Goal: Register for event/course

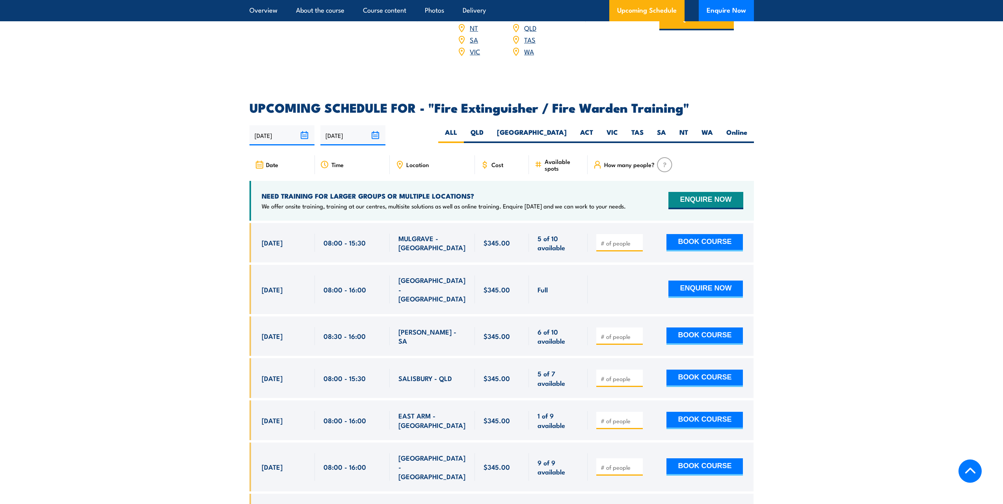
scroll to position [1176, 0]
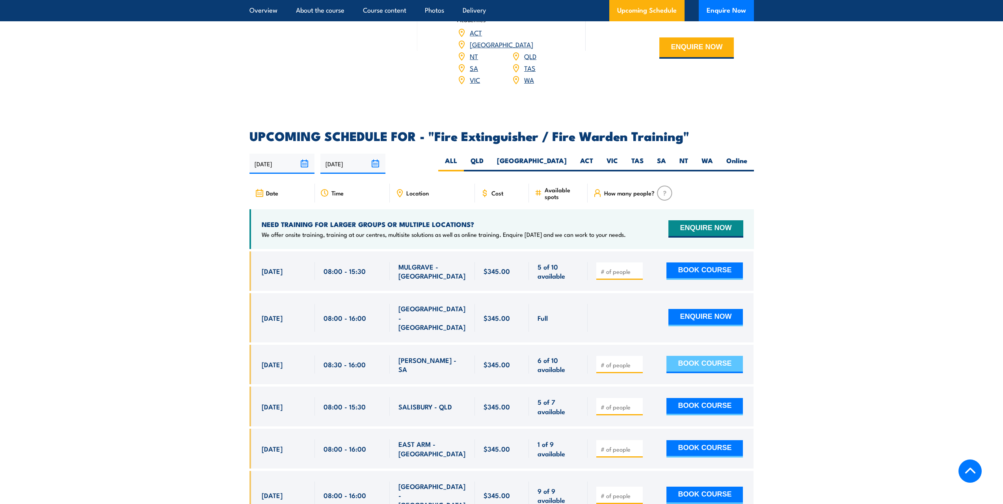
click at [709, 356] on button "BOOK COURSE" at bounding box center [704, 364] width 76 height 17
click at [606, 361] on input "number" at bounding box center [620, 365] width 39 height 8
type input "1"
click at [698, 356] on button "BOOK COURSE" at bounding box center [704, 364] width 76 height 17
click at [695, 356] on button "BOOK COURSE" at bounding box center [704, 364] width 76 height 17
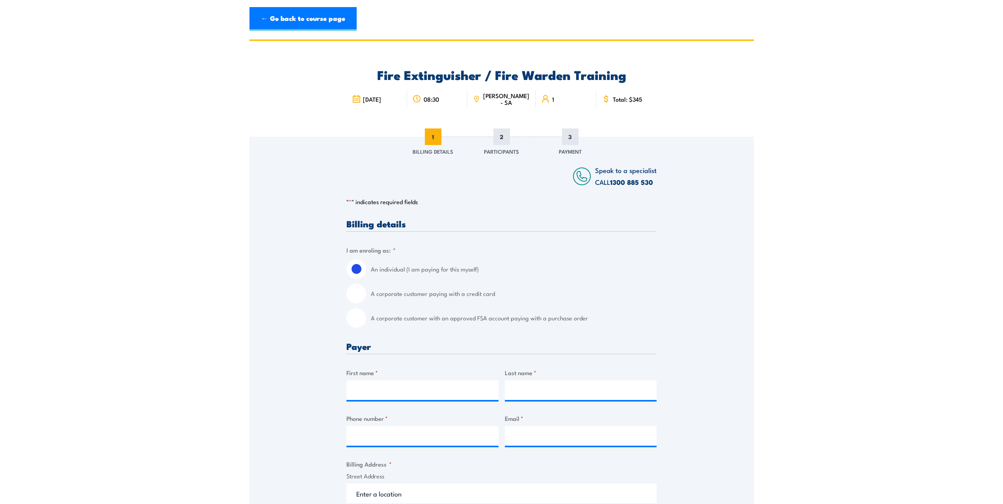
click at [361, 317] on input "A corporate customer with an approved FSA account paying with a purchase order" at bounding box center [356, 318] width 20 height 20
radio input "true"
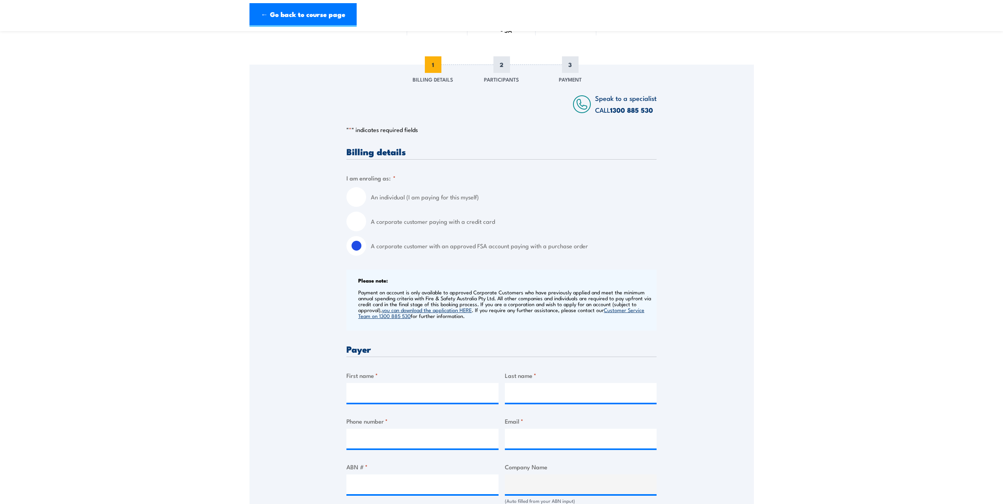
scroll to position [79, 0]
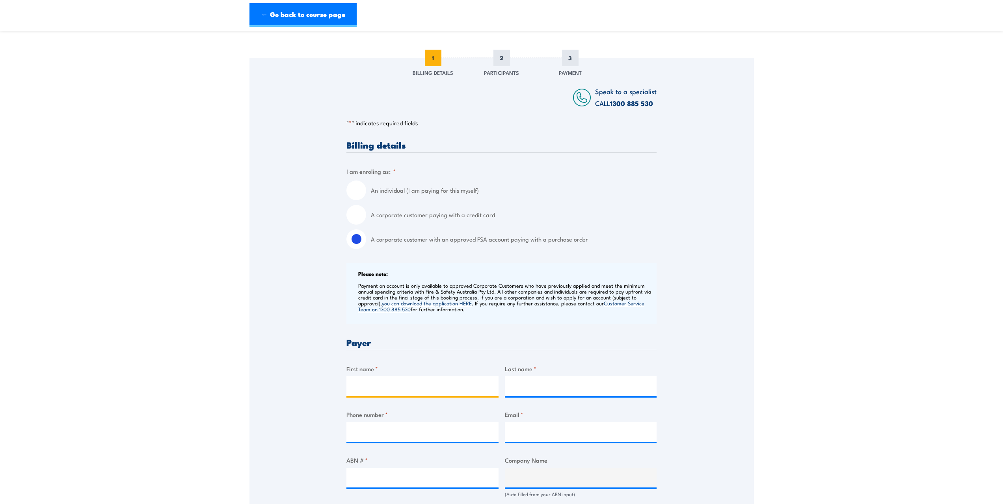
click at [402, 384] on input "First name *" at bounding box center [422, 386] width 152 height 20
type input "Chendra"
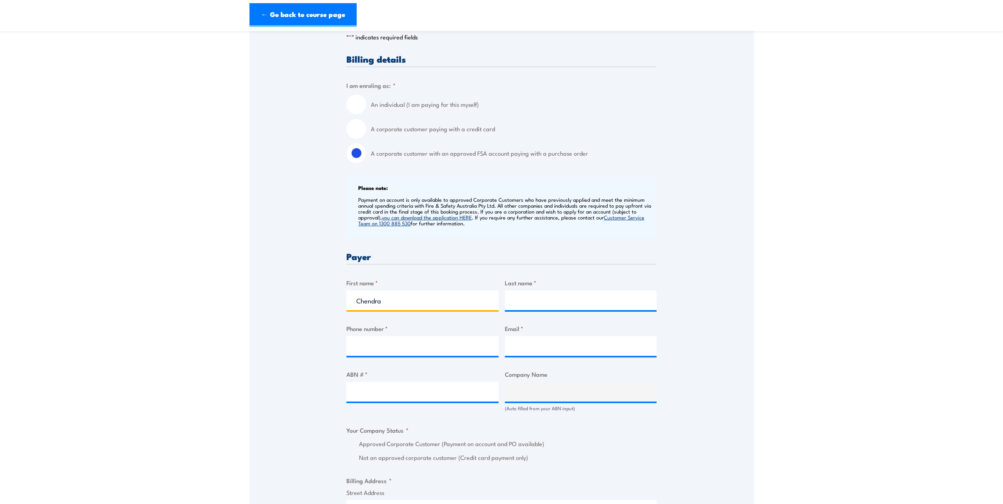
scroll to position [158, 0]
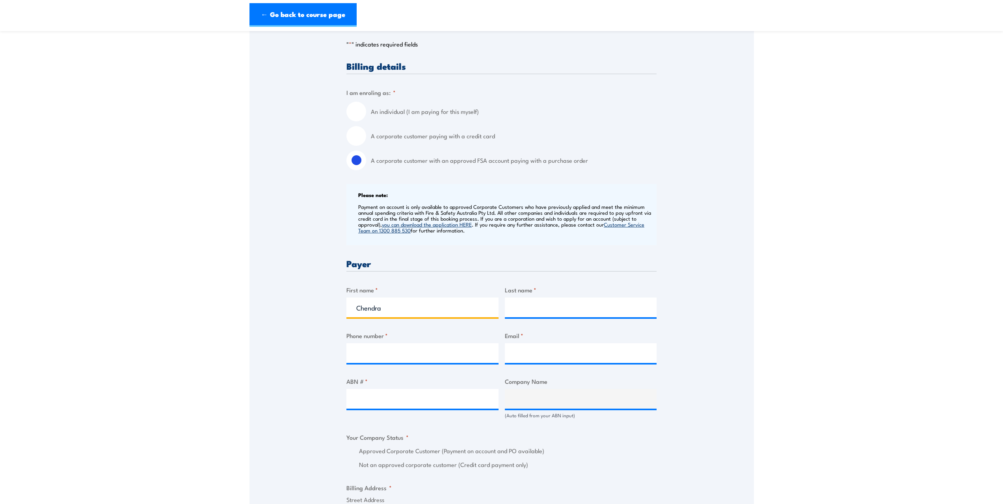
drag, startPoint x: 392, startPoint y: 309, endPoint x: 340, endPoint y: 309, distance: 52.4
click at [340, 309] on div "Speak to a specialist CALL 1300 885 530 CALL 1300 885 530 " * " indicates requi…" at bounding box center [501, 414] width 504 height 870
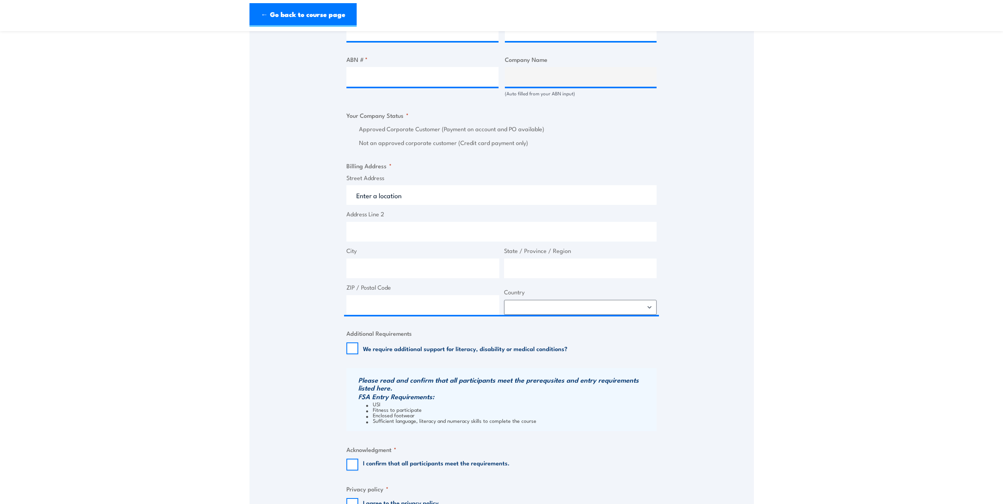
scroll to position [512, 0]
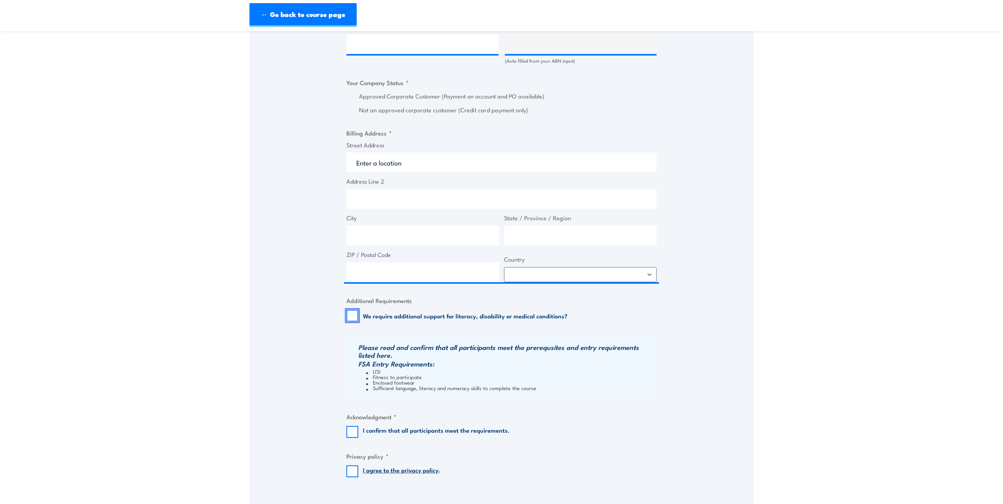
click at [357, 316] on input "We require additional support for literacy, disability or medical conditions?" at bounding box center [352, 316] width 12 height 12
checkbox input "true"
click at [356, 433] on input "I confirm that all participants meet the requirements." at bounding box center [352, 432] width 12 height 12
checkbox input "true"
click at [357, 472] on input "I agree to the privacy policy ." at bounding box center [352, 471] width 12 height 12
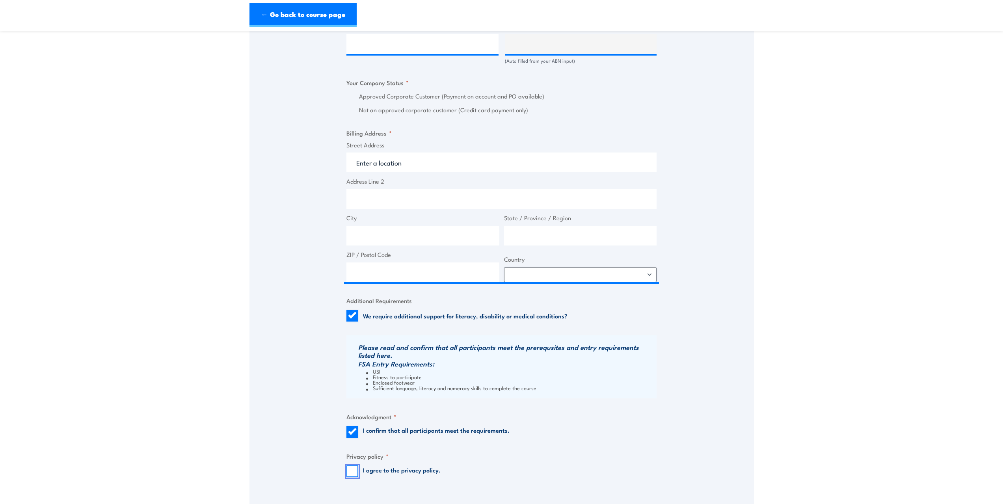
checkbox input "true"
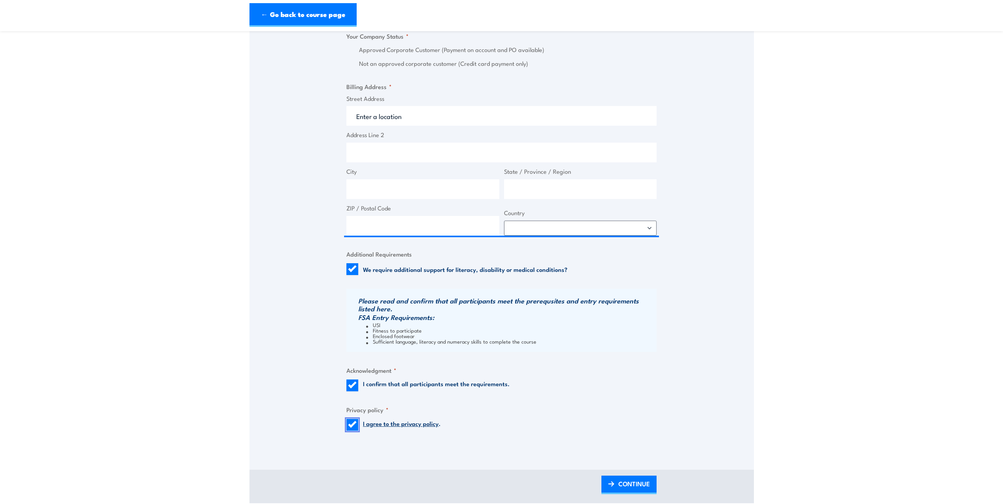
scroll to position [631, 0]
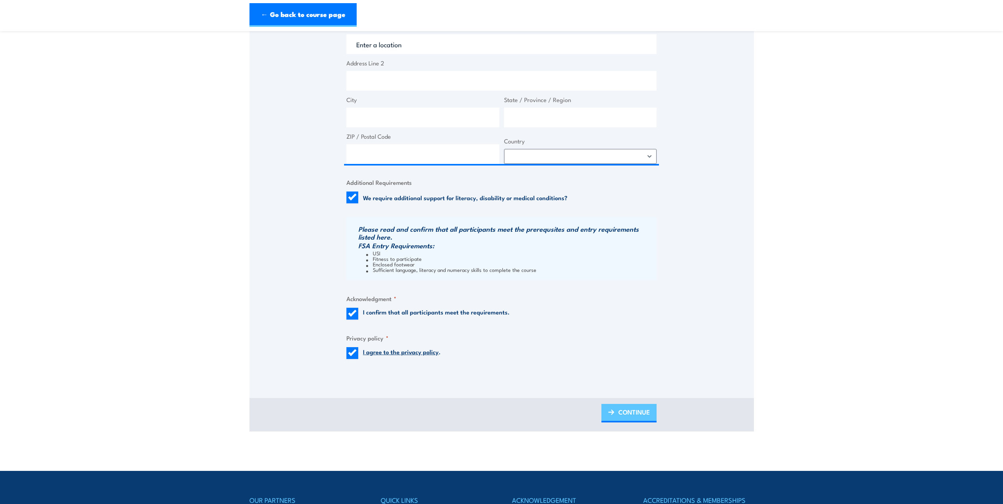
click at [647, 412] on span "CONTINUE" at bounding box center [634, 412] width 32 height 21
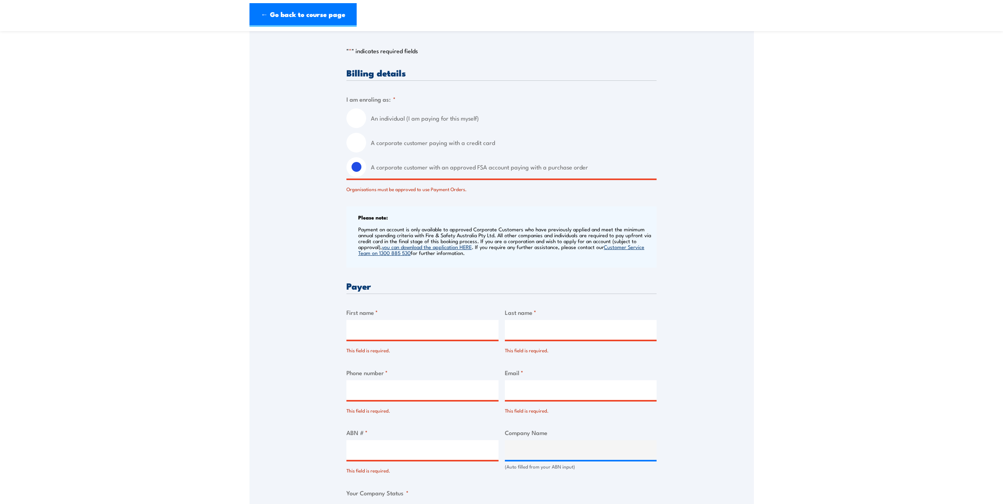
scroll to position [236, 0]
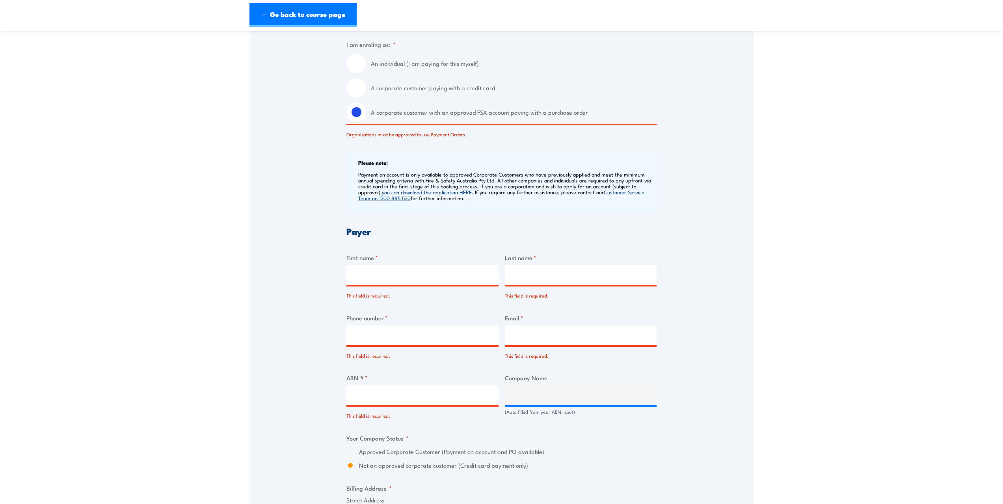
click at [424, 275] on input "First name *" at bounding box center [422, 275] width 152 height 20
click at [390, 394] on input "ABN # *" at bounding box center [422, 395] width 152 height 20
type input "88008643212"
type input "SAAB AUSTRALIA PTY LTD"
radio input "true"
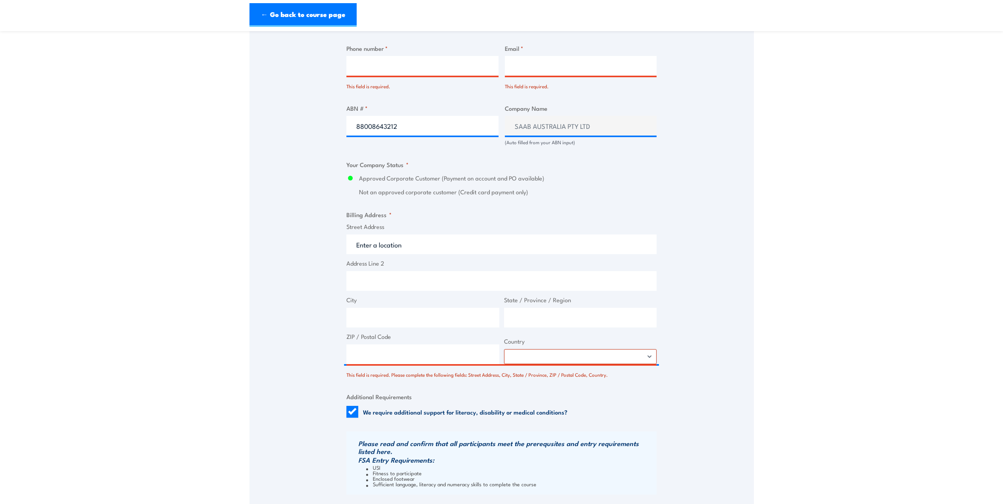
scroll to position [512, 0]
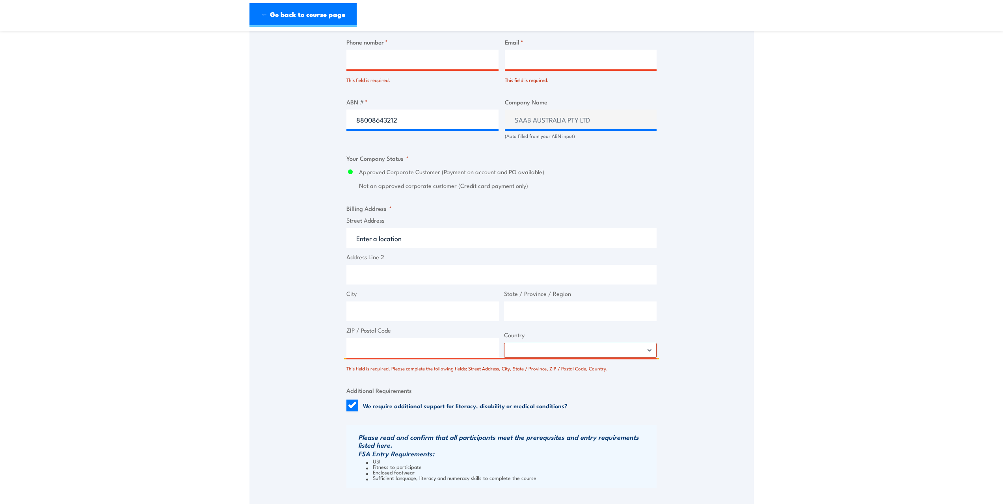
click at [380, 239] on input "Street Address" at bounding box center [501, 238] width 310 height 20
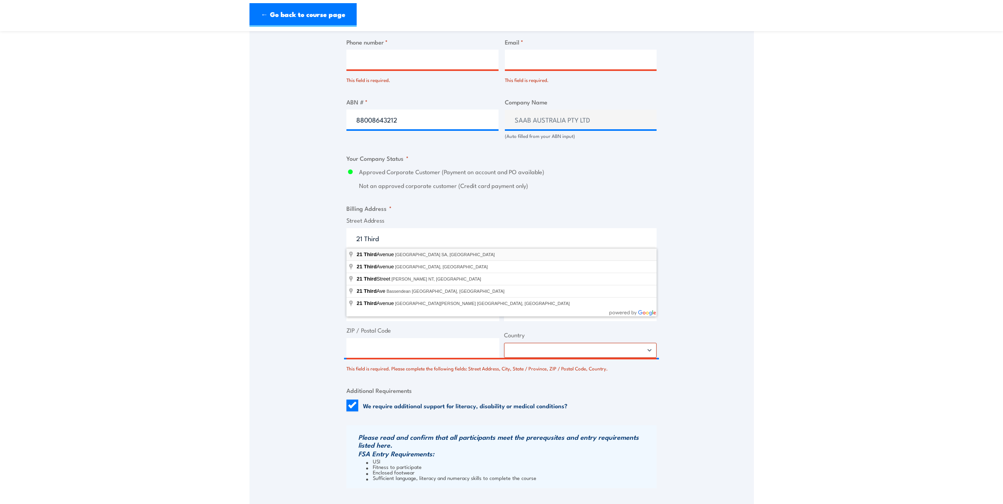
type input "21 Third Avenue, Mawson Lakes SA, Australia"
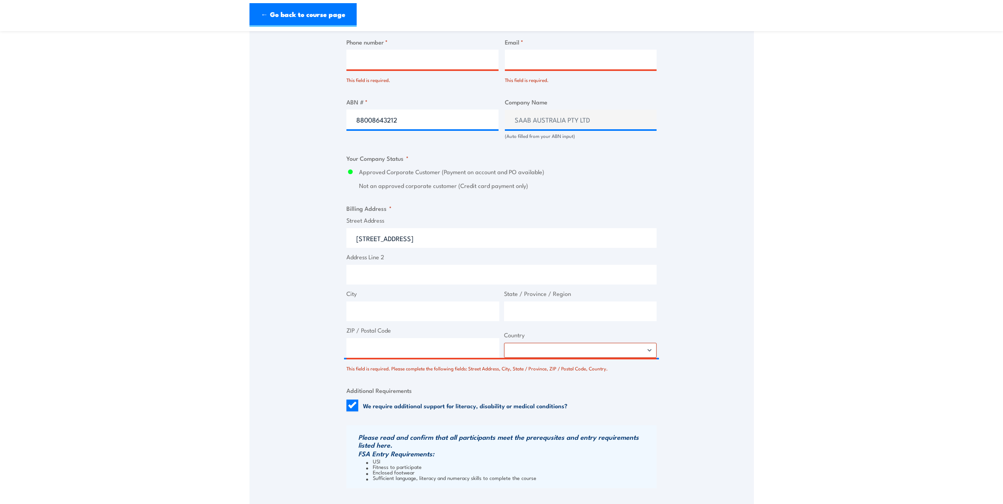
type input "21 Third Ave"
type input "Mawson Lakes"
type input "South Australia"
type input "5095"
select select "Australia"
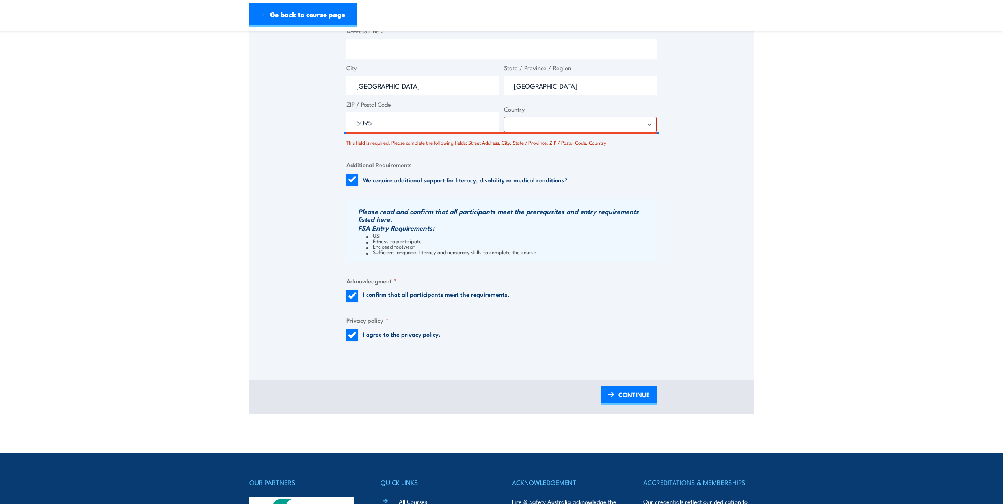
scroll to position [749, 0]
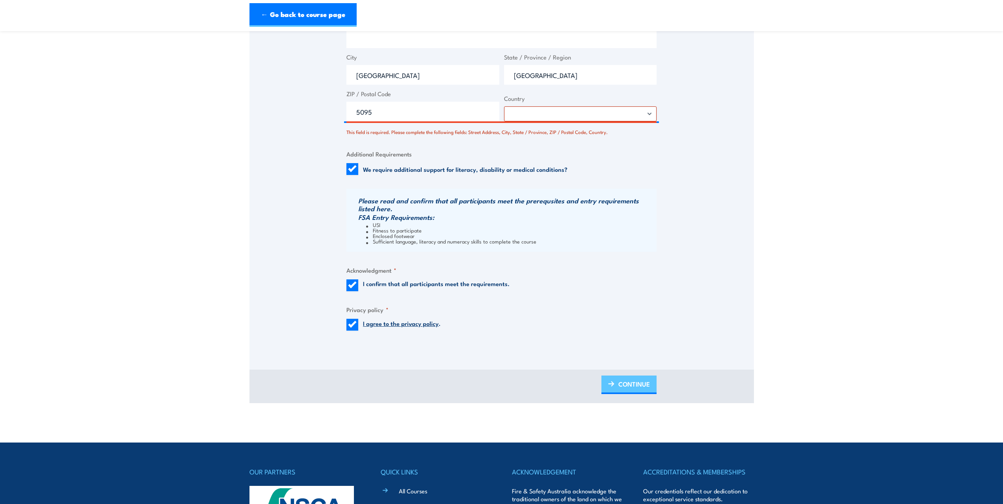
click at [627, 381] on span "CONTINUE" at bounding box center [634, 384] width 32 height 21
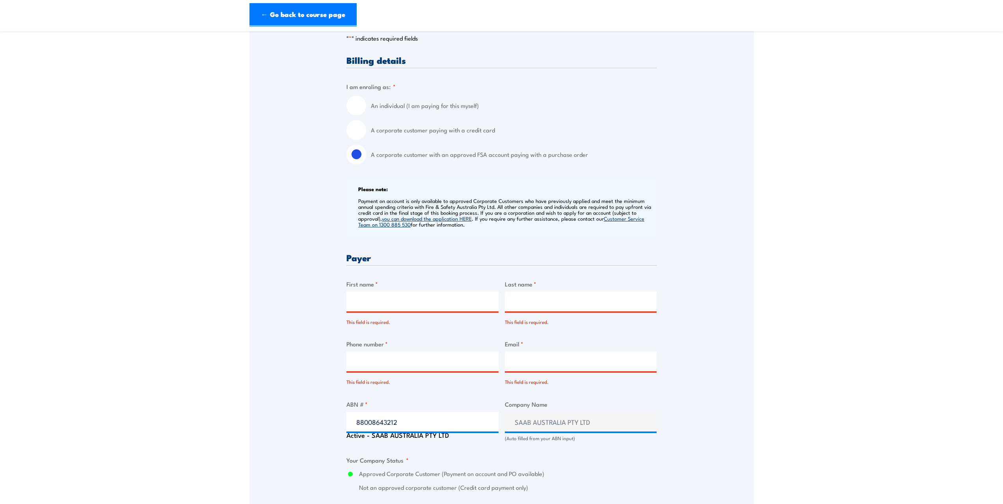
scroll to position [197, 0]
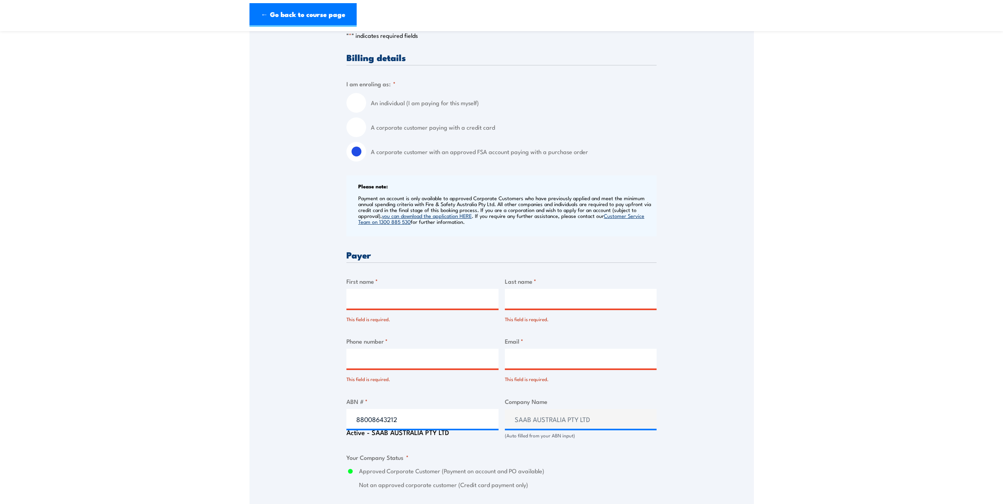
click at [394, 298] on input "First name *" at bounding box center [422, 299] width 152 height 20
type input "Derek"
click at [545, 300] on input "Last name *" at bounding box center [581, 299] width 152 height 20
type input "Mohan"
click at [415, 360] on input "Phone number *" at bounding box center [422, 359] width 152 height 20
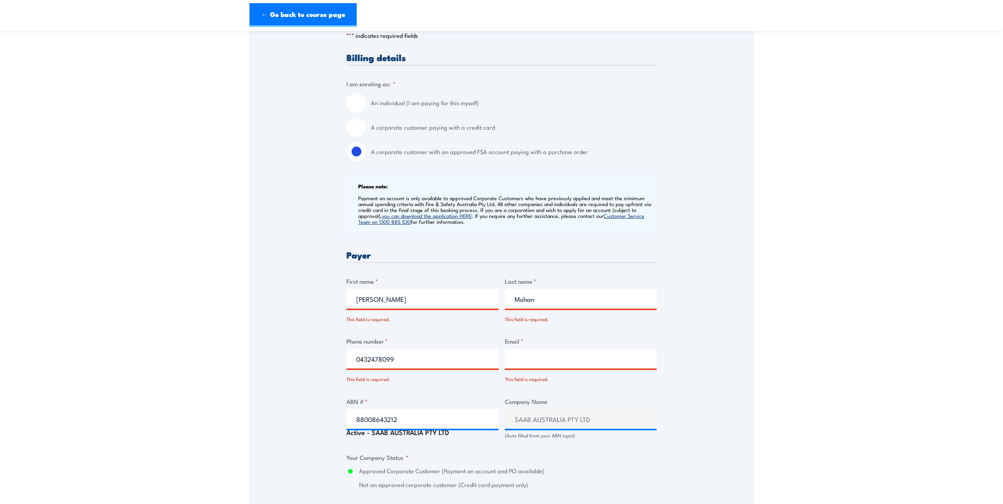
type input "0432478099"
click at [540, 359] on input "Email *" at bounding box center [581, 359] width 152 height 20
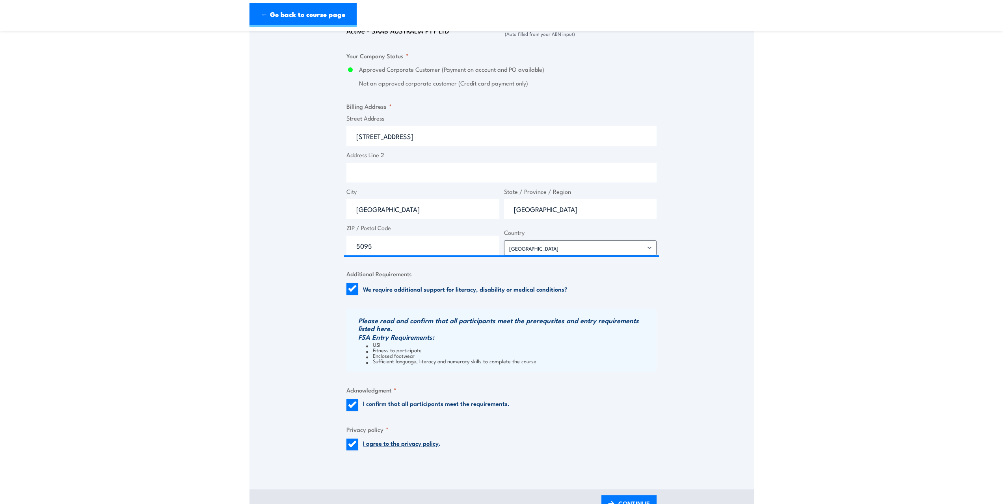
scroll to position [631, 0]
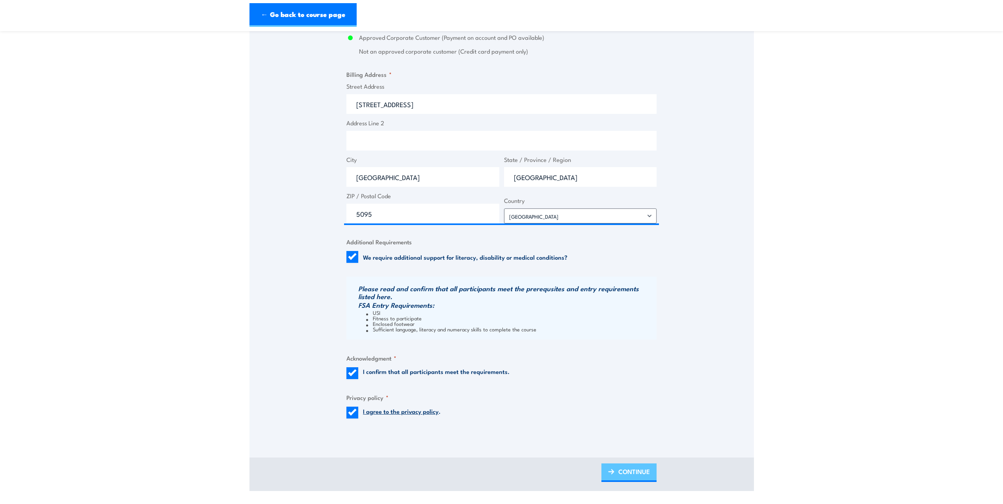
type input "derek.mohan@au.saabgroup.com"
click at [641, 474] on span "CONTINUE" at bounding box center [634, 471] width 32 height 21
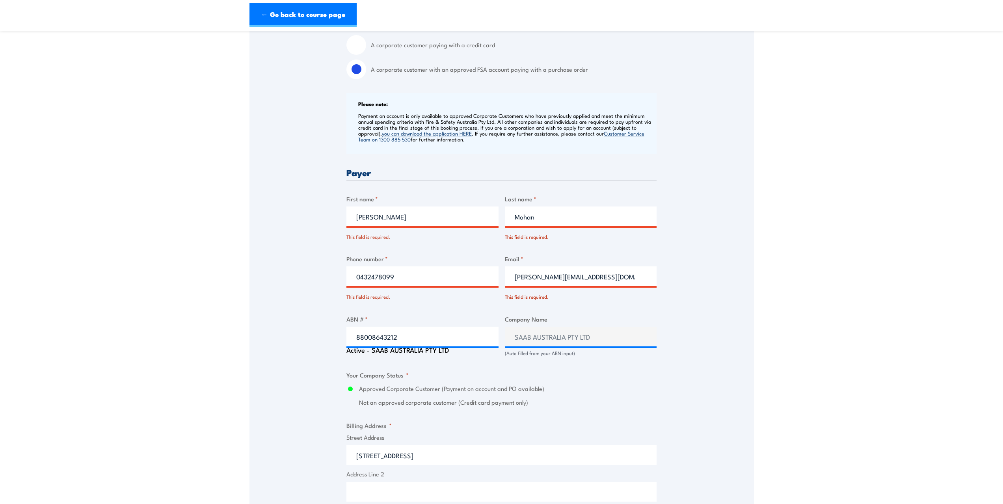
scroll to position [276, 0]
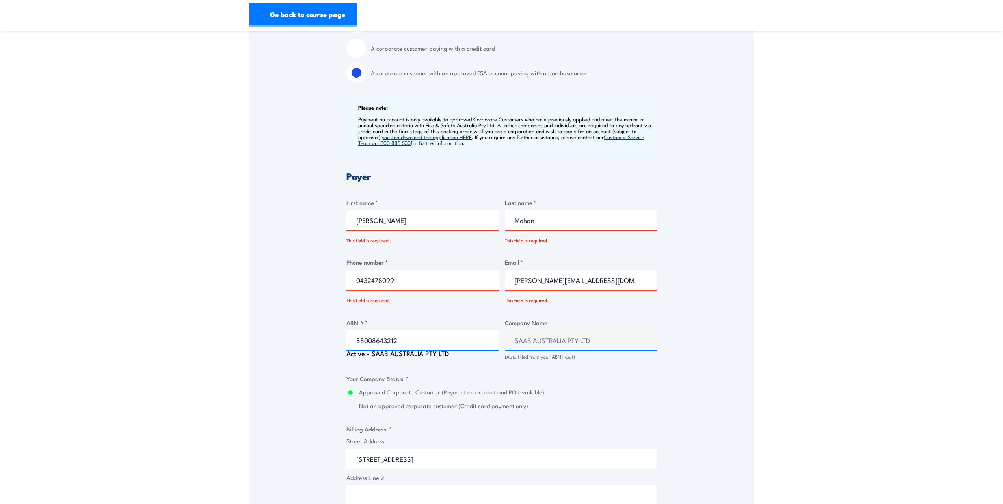
click at [573, 403] on label "Not an approved corporate customer (Credit card payment only)" at bounding box center [508, 406] width 298 height 9
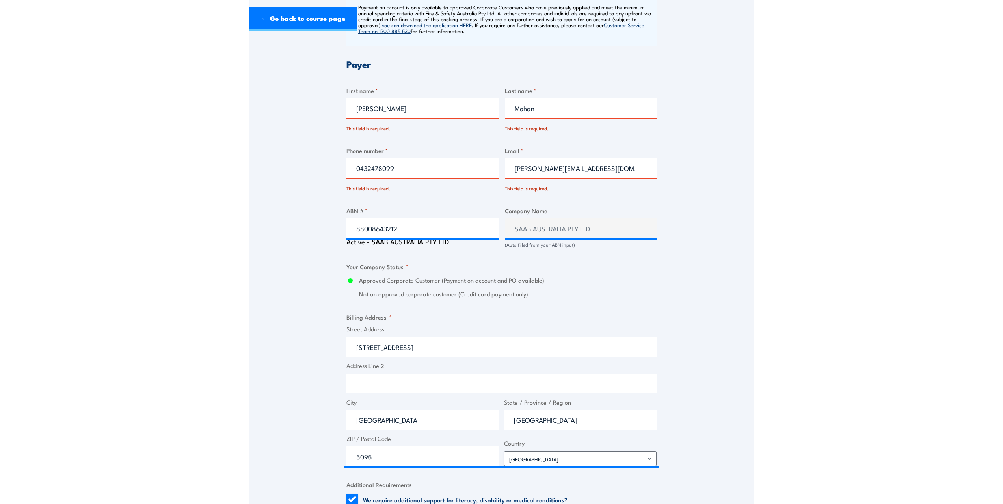
scroll to position [0, 0]
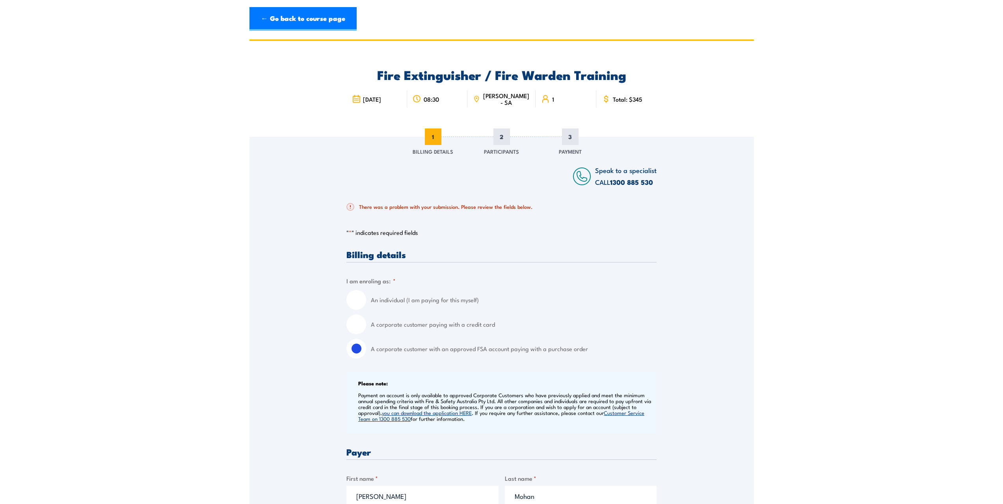
click at [425, 137] on span "1" at bounding box center [433, 136] width 17 height 17
click at [312, 21] on link "← Go back to course page" at bounding box center [302, 19] width 107 height 24
click at [307, 19] on link "← Go back to course page" at bounding box center [302, 19] width 107 height 24
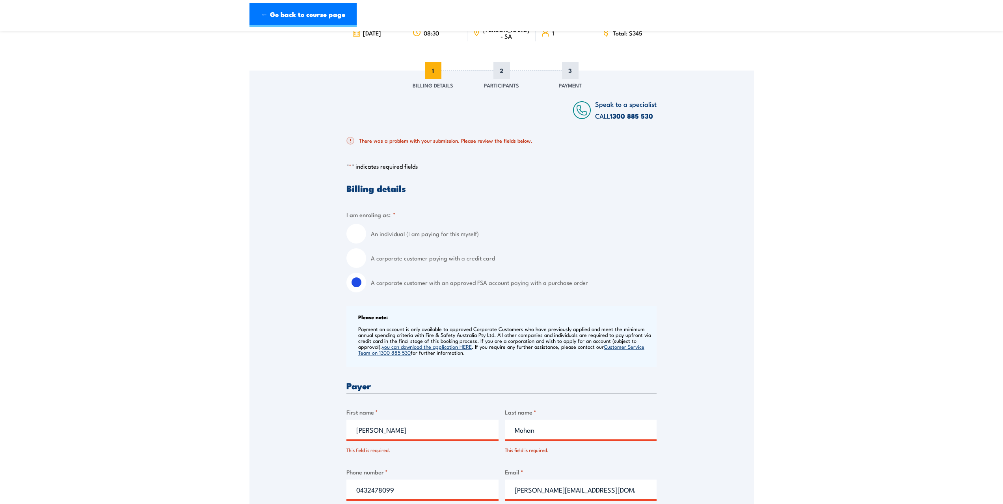
scroll to position [236, 0]
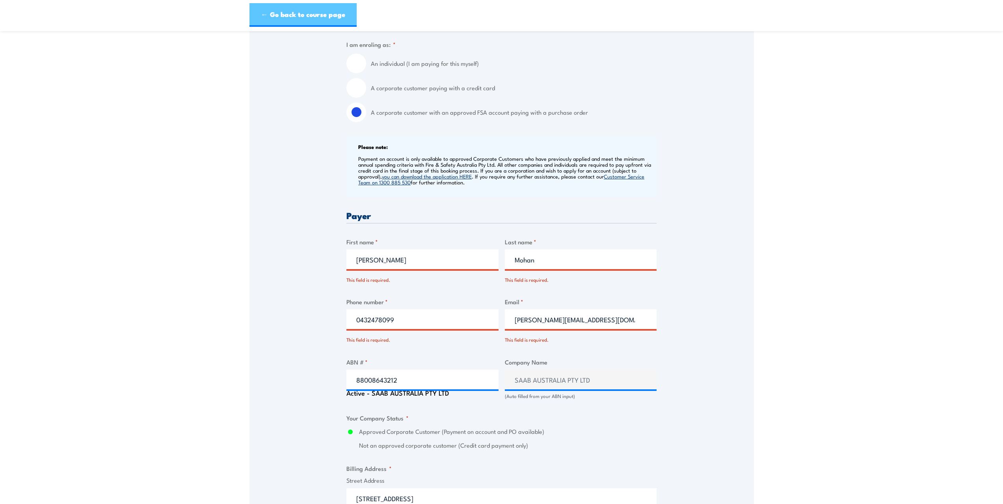
click at [314, 14] on link "← Go back to course page" at bounding box center [302, 15] width 107 height 24
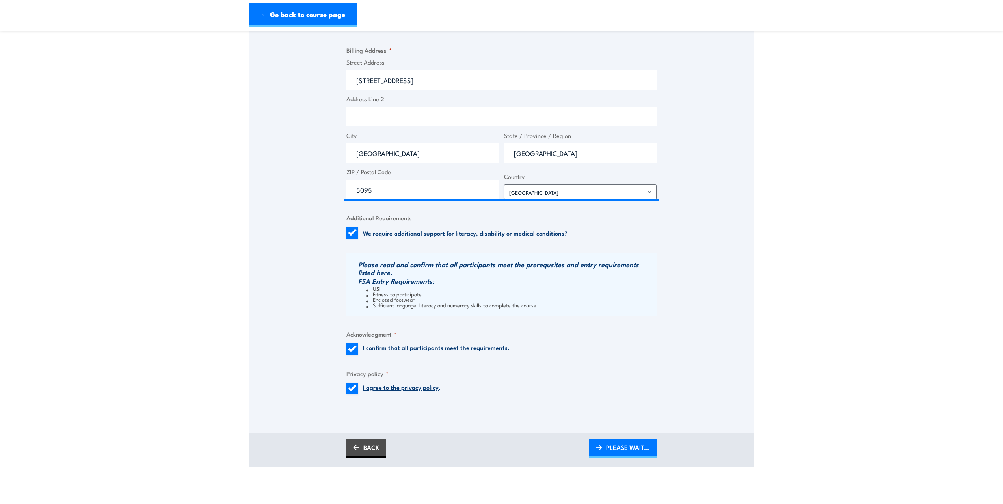
scroll to position [512, 0]
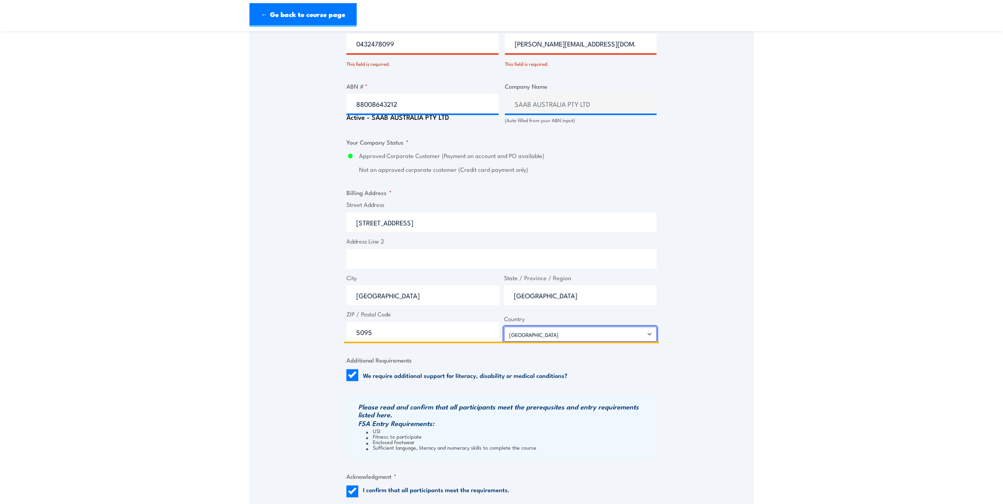
click at [513, 335] on select "Afghanistan Albania Algeria American Samoa Andorra Angola Anguilla Antarctica A…" at bounding box center [580, 334] width 153 height 15
click at [448, 262] on input "Address Line 2" at bounding box center [501, 259] width 310 height 20
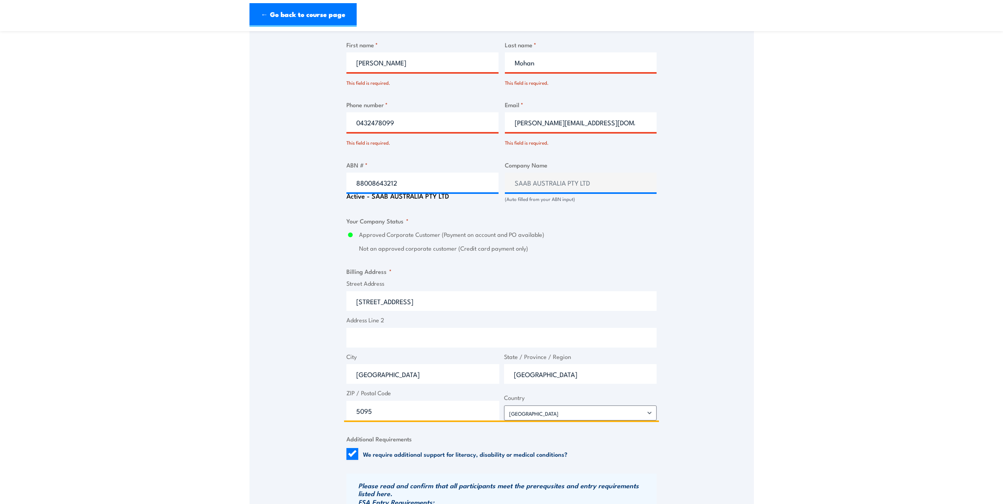
scroll to position [315, 0]
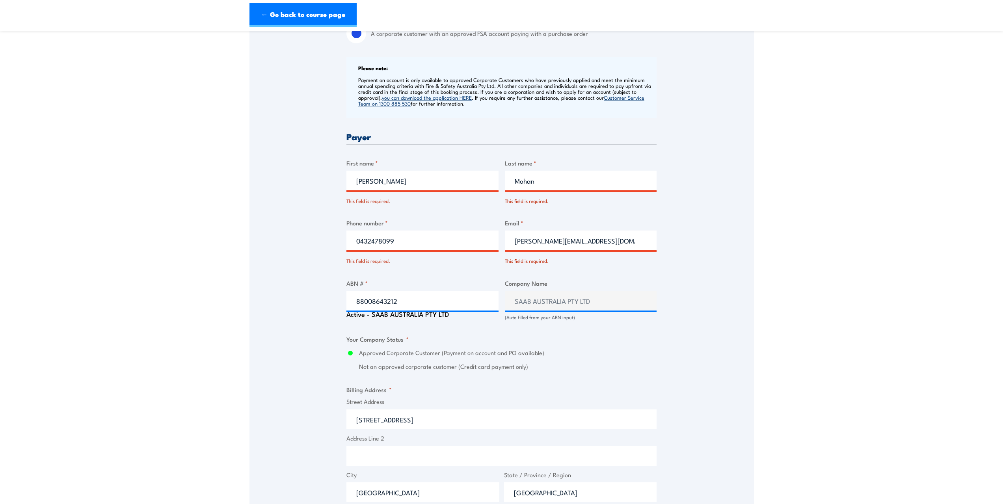
click at [437, 176] on input "Derek" at bounding box center [422, 181] width 152 height 20
click at [461, 99] on link "you can download the application HERE" at bounding box center [427, 97] width 90 height 7
click at [61, 328] on section "Fire Extinguisher / Fire Warden Training 08:30 1 "" at bounding box center [501, 265] width 1003 height 1082
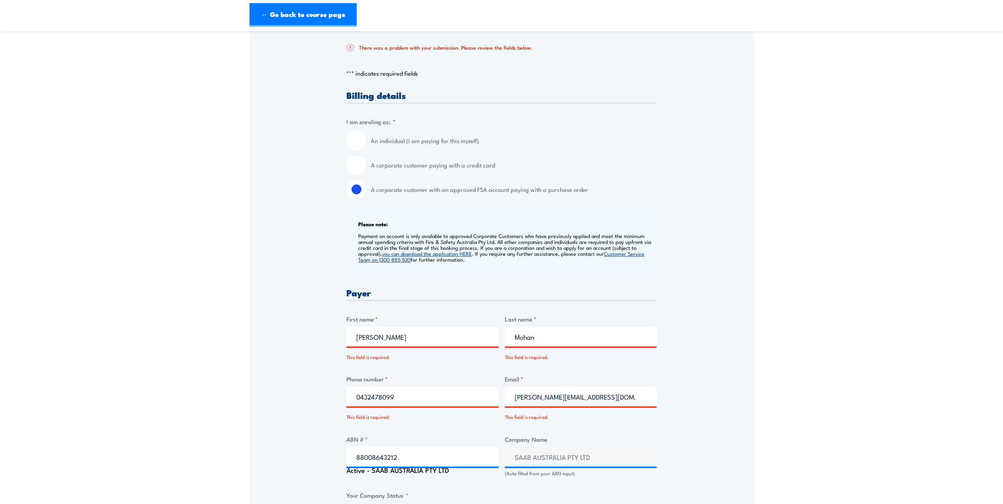
scroll to position [39, 0]
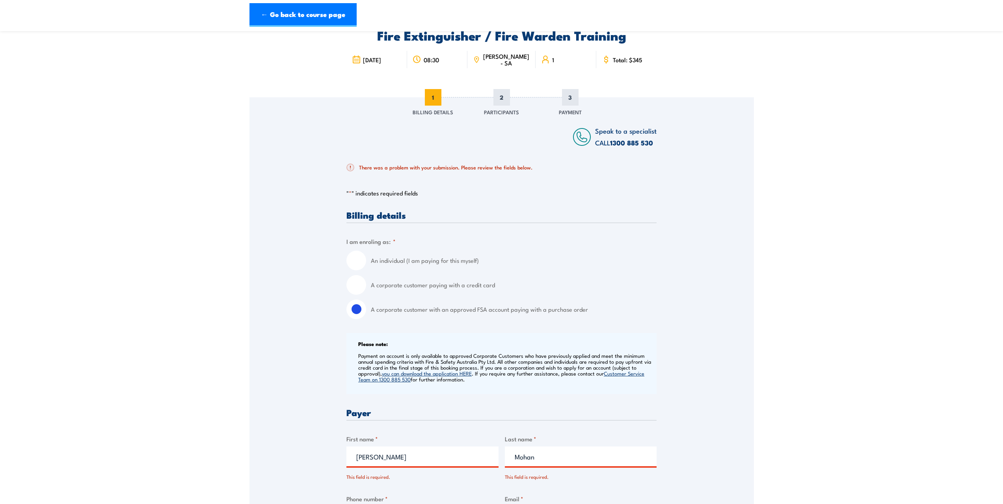
click at [439, 457] on input "Derek" at bounding box center [422, 456] width 152 height 20
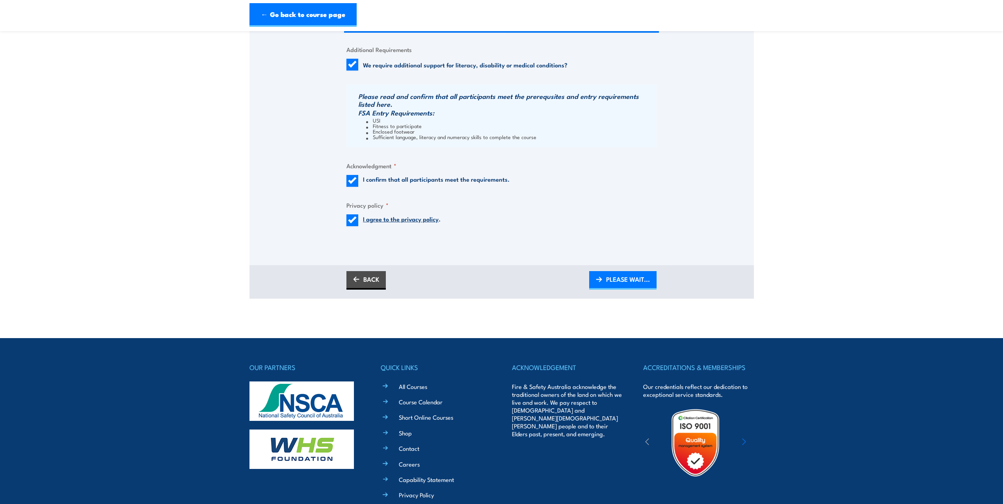
scroll to position [709, 0]
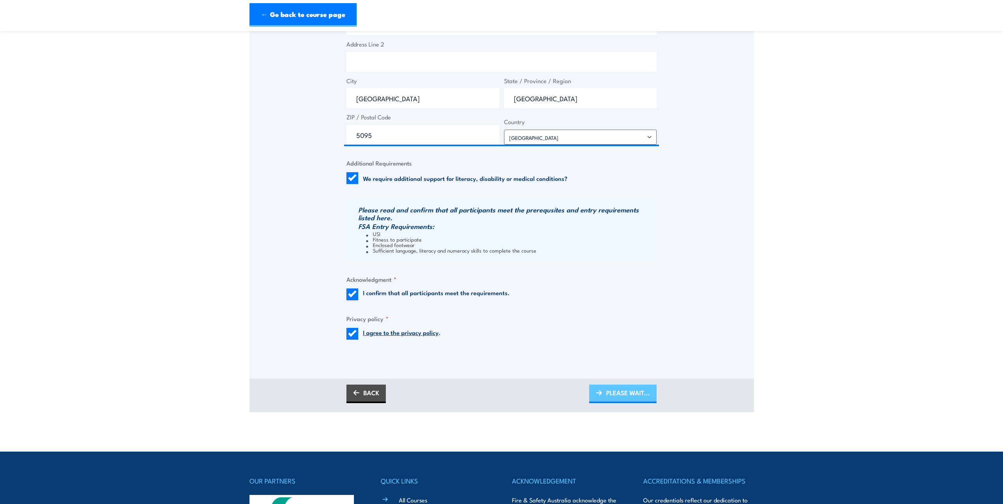
click at [625, 393] on span "PLEASE WAIT..." at bounding box center [628, 392] width 44 height 21
click at [366, 396] on link "BACK" at bounding box center [365, 394] width 39 height 19
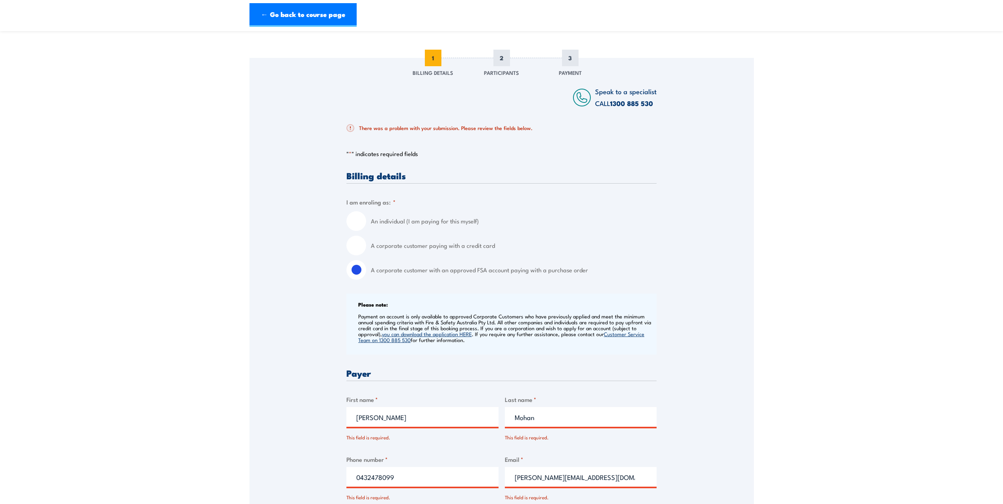
scroll to position [0, 0]
